Goal: Task Accomplishment & Management: Complete application form

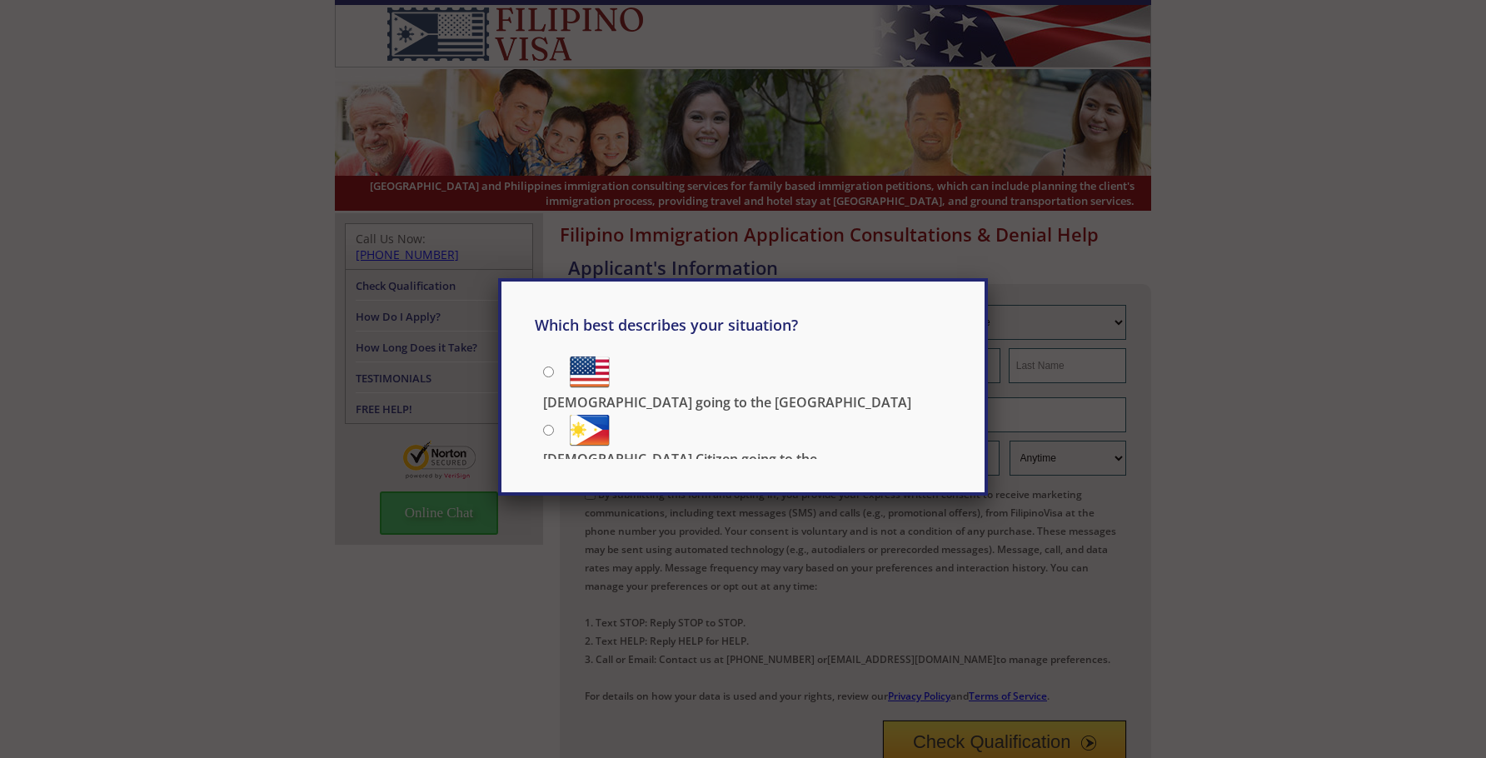
click at [545, 373] on input "Filipino going to the US" at bounding box center [548, 371] width 11 height 11
radio input "true"
